Goal: Find specific page/section: Find specific page/section

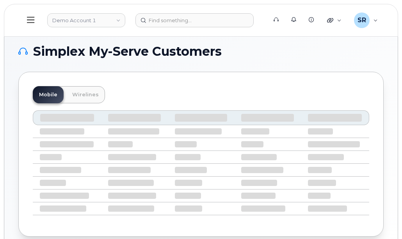
click at [188, 82] on div "Mobile Wirelines" at bounding box center [200, 154] width 365 height 165
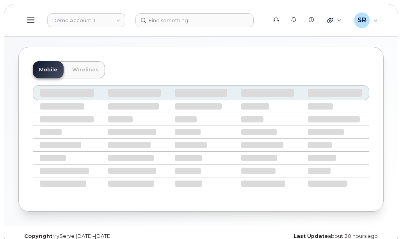
scroll to position [37, 0]
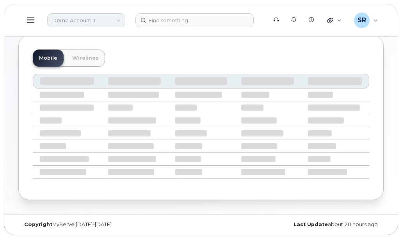
click at [77, 23] on link "Demo Account 1" at bounding box center [86, 20] width 78 height 14
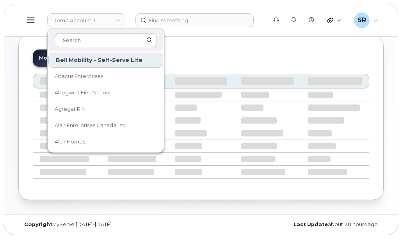
click at [88, 62] on div "Bell Mobility - Self-Serve Lite" at bounding box center [105, 60] width 115 height 15
click at [71, 60] on div "Bell Mobility - Self-Serve Lite" at bounding box center [105, 60] width 115 height 15
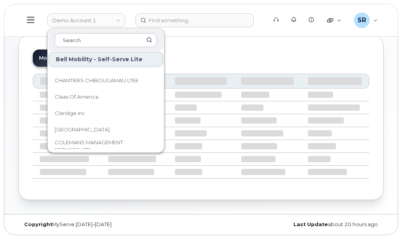
scroll to position [741, 0]
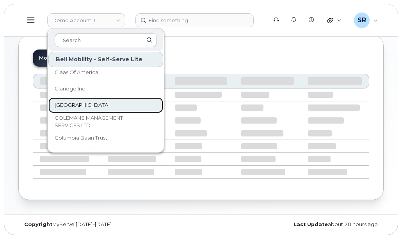
click at [102, 99] on link "[GEOGRAPHIC_DATA]" at bounding box center [105, 105] width 115 height 16
